Goal: Check status: Check status

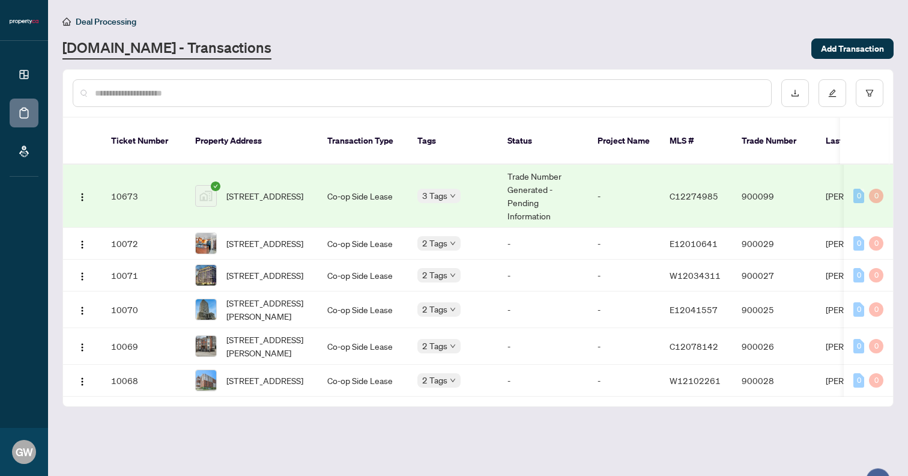
click at [368, 178] on td "Co-op Side Lease" at bounding box center [363, 196] width 90 height 63
